Goal: Navigation & Orientation: Find specific page/section

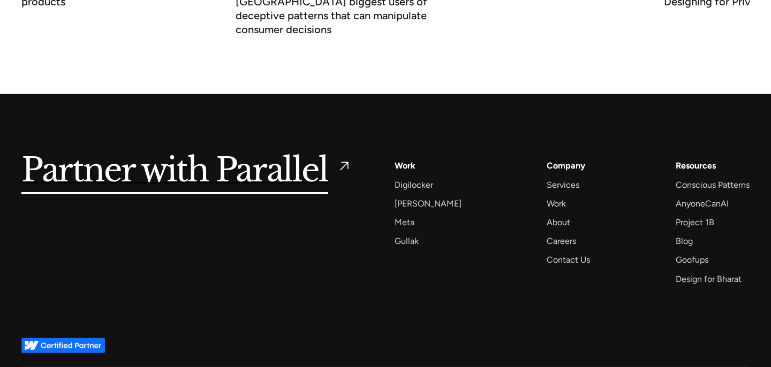
scroll to position [4676, 0]
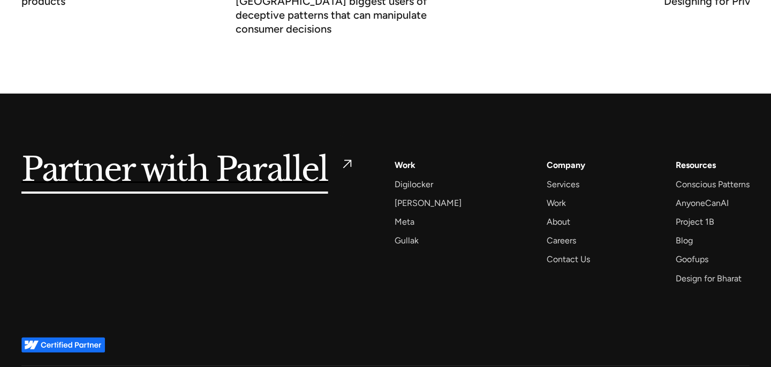
click at [342, 157] on img at bounding box center [347, 164] width 15 height 15
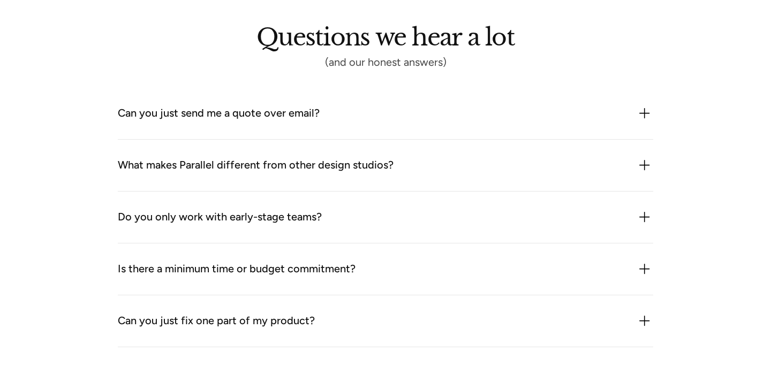
scroll to position [1207, 0]
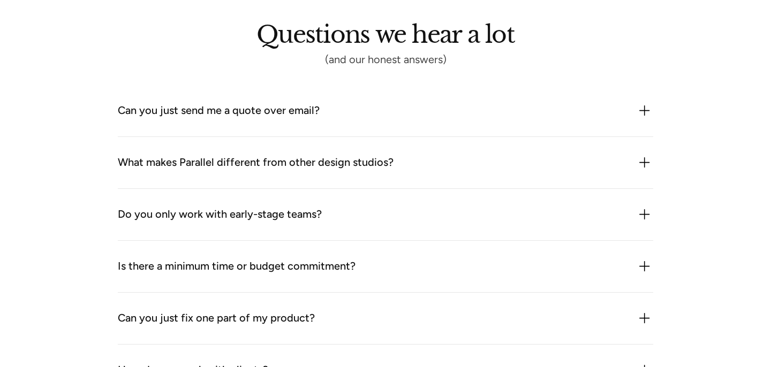
click at [484, 170] on div "What makes Parallel different from other design studios?" at bounding box center [386, 162] width 536 height 17
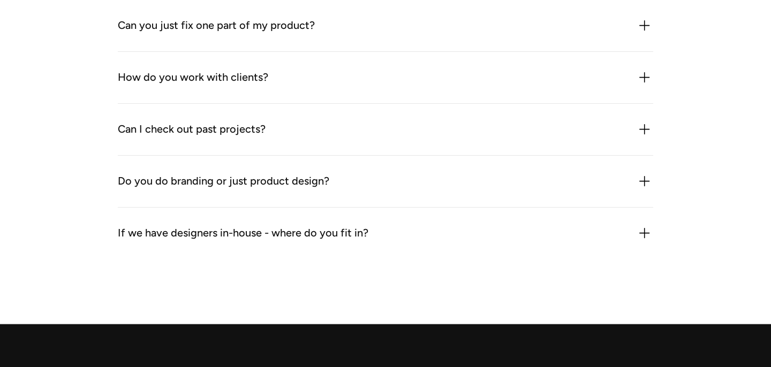
scroll to position [1556, 0]
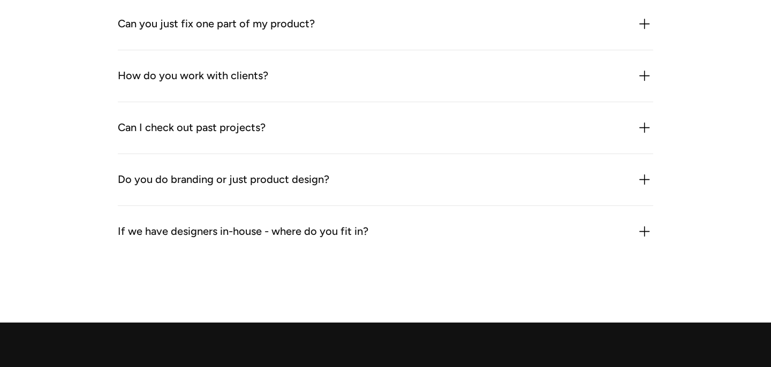
click at [404, 231] on div "If we have designers in-house - where do you fit in?" at bounding box center [386, 231] width 536 height 17
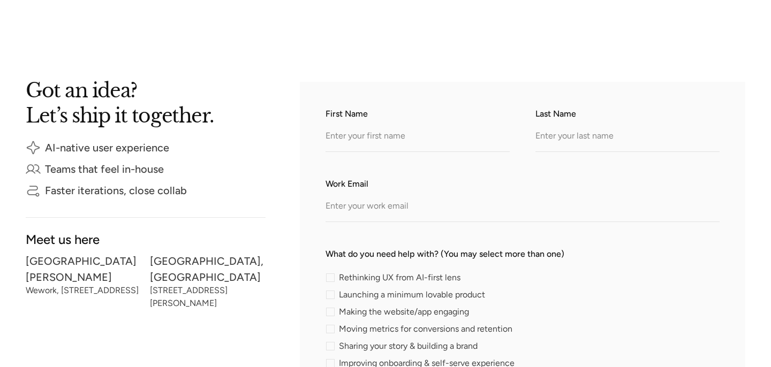
scroll to position [0, 0]
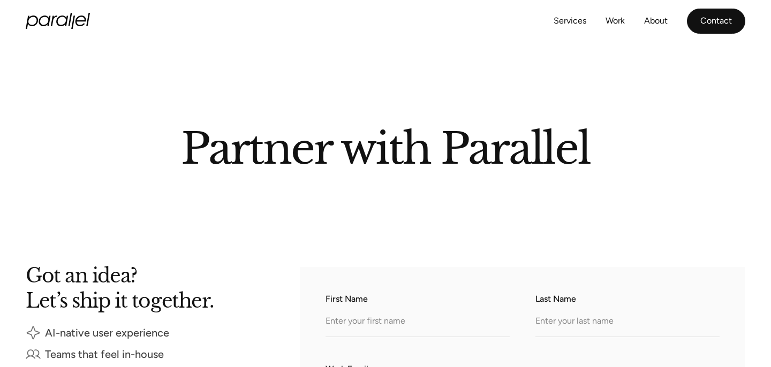
click at [713, 28] on link "Contact" at bounding box center [716, 21] width 58 height 25
click at [660, 22] on link "About" at bounding box center [656, 21] width 24 height 16
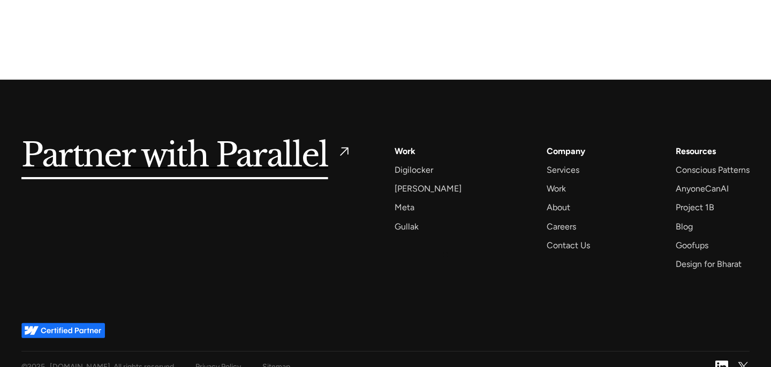
scroll to position [2617, 0]
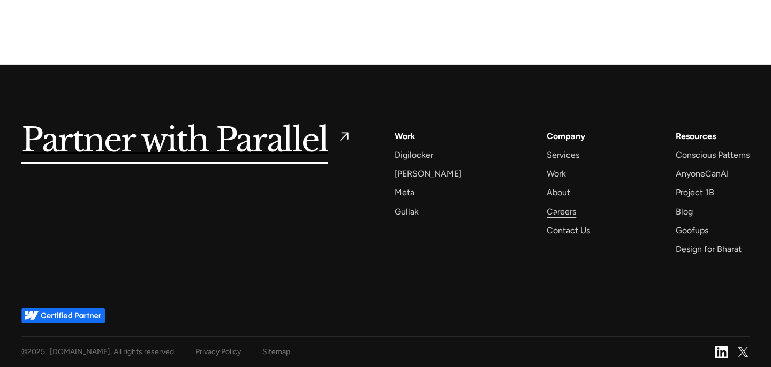
click at [557, 215] on div "Careers" at bounding box center [561, 212] width 29 height 14
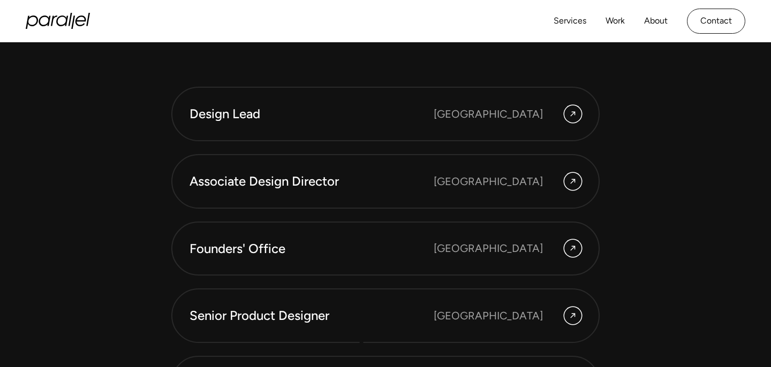
scroll to position [2854, 0]
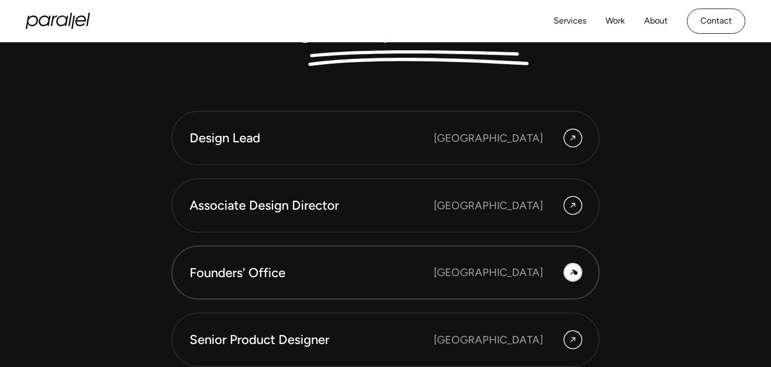
click at [575, 273] on icon at bounding box center [573, 272] width 9 height 13
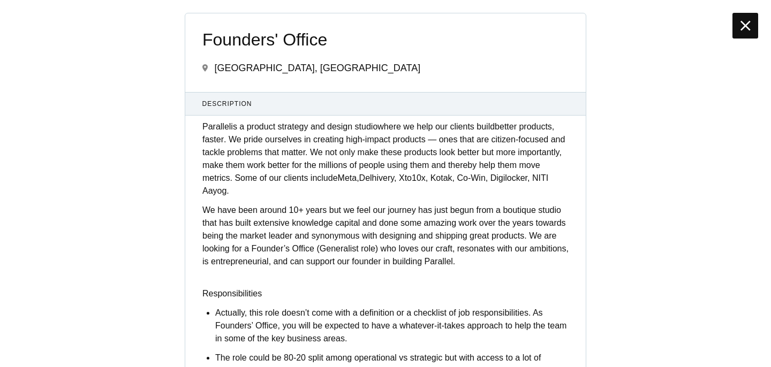
click at [746, 26] on icon at bounding box center [746, 25] width 10 height 17
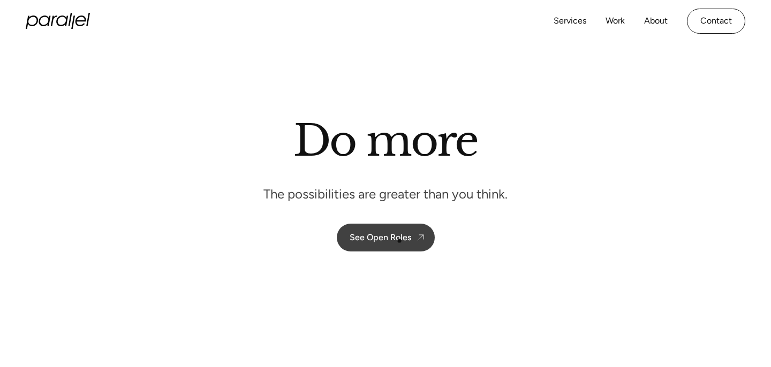
click at [400, 241] on div "See Open Roles" at bounding box center [381, 237] width 62 height 10
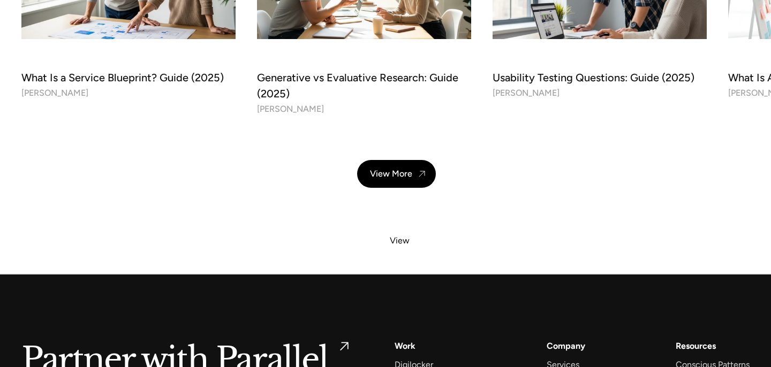
scroll to position [3894, 0]
